Goal: Task Accomplishment & Management: Complete application form

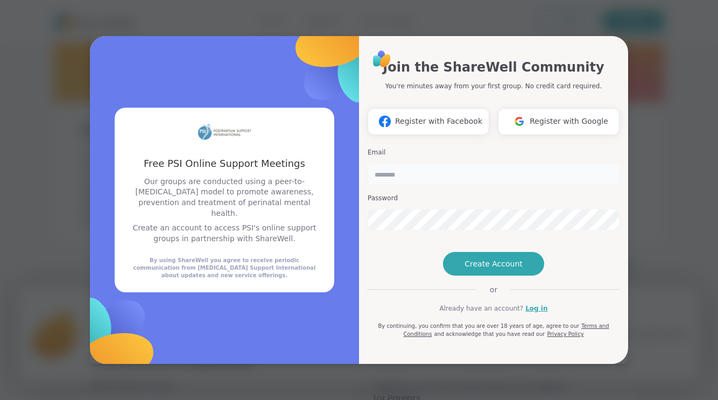
click at [423, 164] on input "email" at bounding box center [494, 175] width 252 height 22
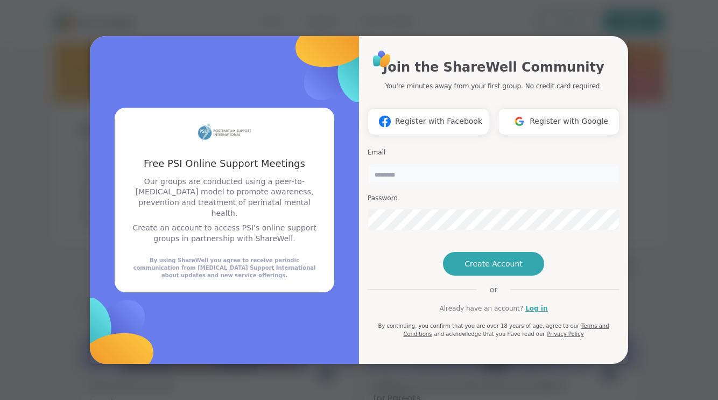
click at [391, 164] on input "email" at bounding box center [494, 175] width 252 height 22
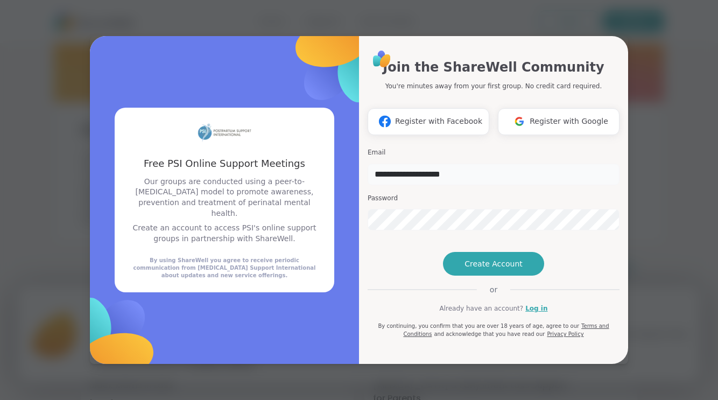
type input "**********"
click at [501, 269] on span "Create Account" at bounding box center [494, 264] width 58 height 11
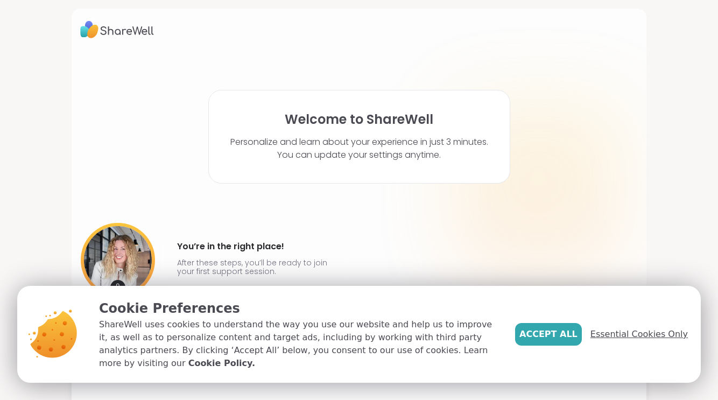
click at [651, 341] on span "Essential Cookies Only" at bounding box center [639, 334] width 97 height 13
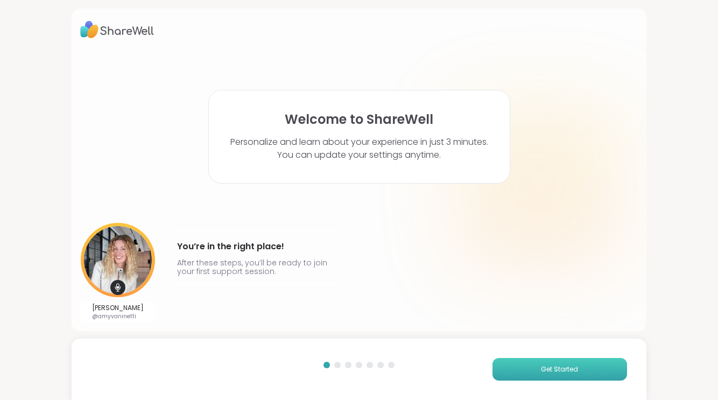
click at [577, 364] on button "Get Started" at bounding box center [560, 369] width 135 height 23
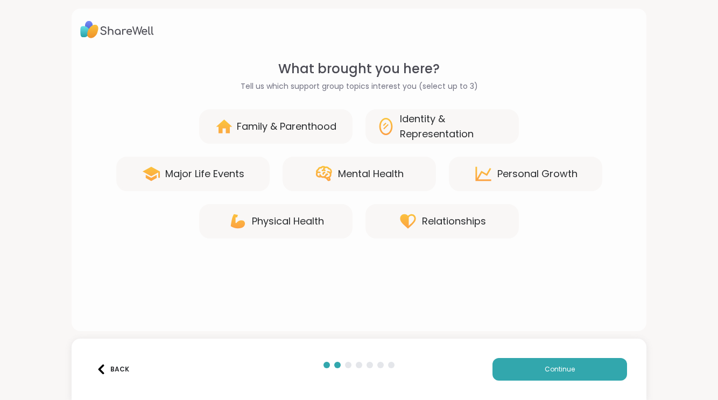
click at [273, 126] on div "Family & Parenthood" at bounding box center [287, 126] width 100 height 15
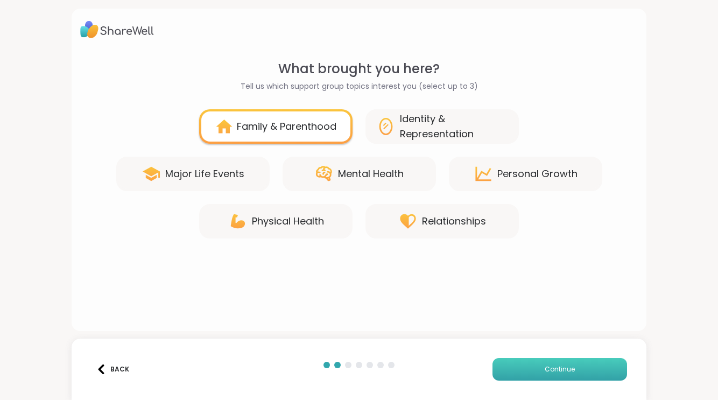
click at [569, 373] on span "Continue" at bounding box center [560, 370] width 30 height 10
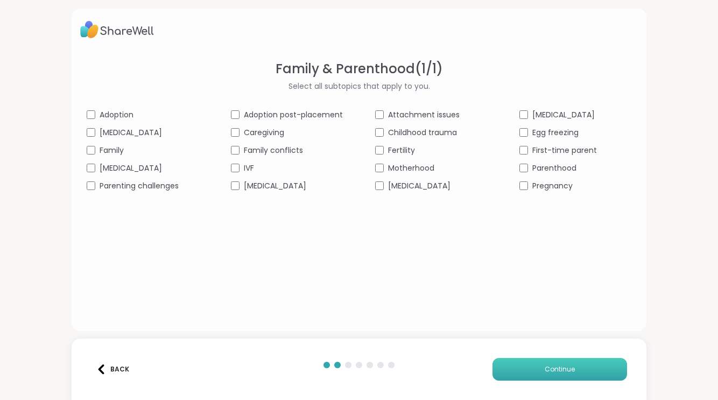
click at [563, 369] on span "Continue" at bounding box center [560, 370] width 30 height 10
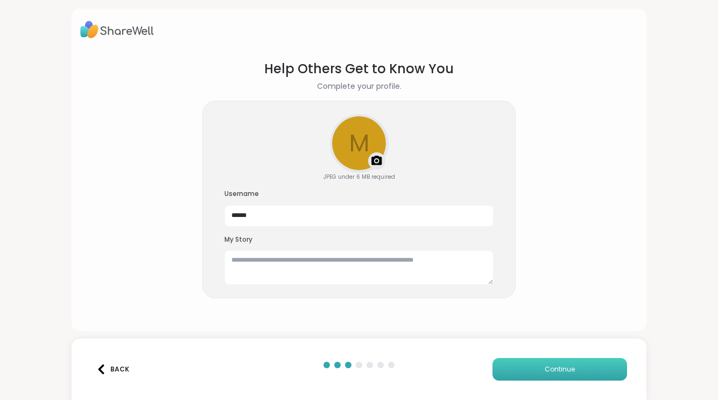
click at [558, 370] on span "Continue" at bounding box center [560, 370] width 30 height 10
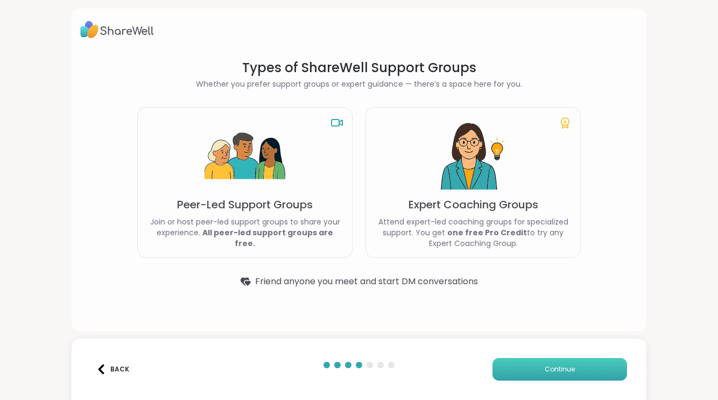
click at [549, 370] on span "Continue" at bounding box center [560, 370] width 30 height 10
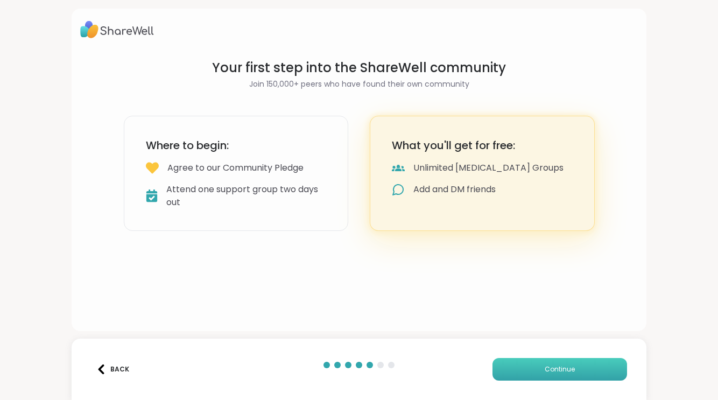
click at [549, 371] on span "Continue" at bounding box center [560, 370] width 30 height 10
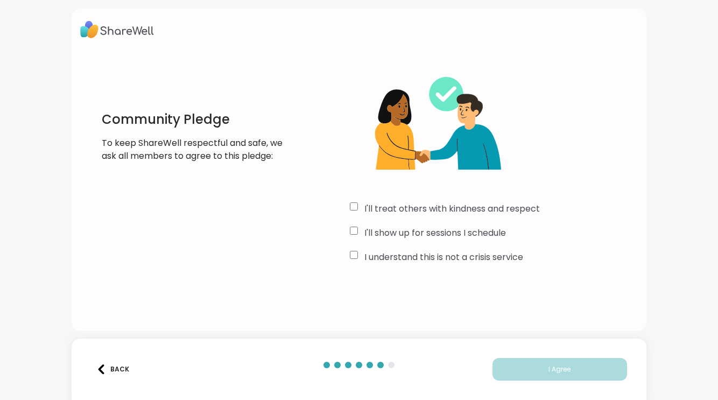
click at [358, 229] on div "I'll show up for sessions I schedule" at bounding box center [494, 233] width 288 height 13
click at [554, 372] on span "I Agree" at bounding box center [560, 370] width 22 height 10
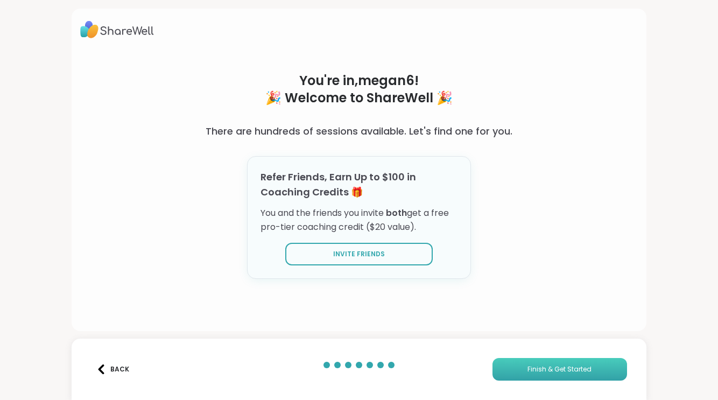
click at [562, 368] on span "Finish & Get Started" at bounding box center [560, 370] width 64 height 10
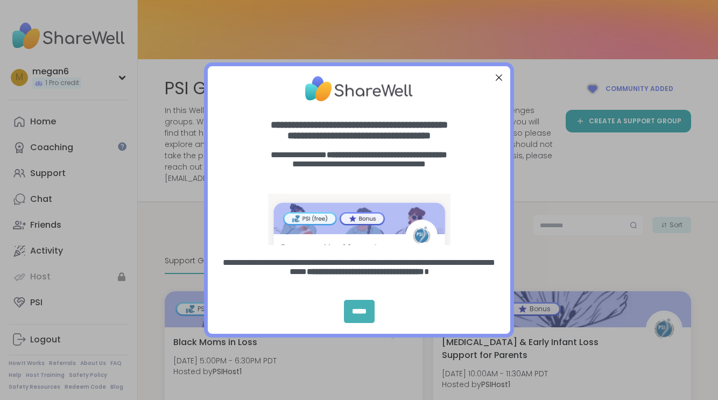
click at [355, 306] on div "*****" at bounding box center [359, 311] width 31 height 23
